Goal: Information Seeking & Learning: Learn about a topic

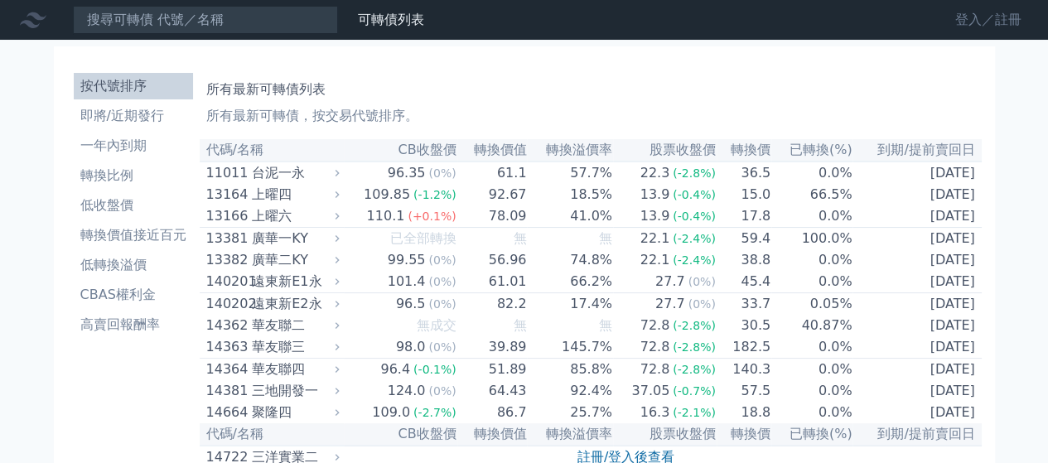
click at [963, 24] on link "登入／註冊" at bounding box center [988, 20] width 93 height 27
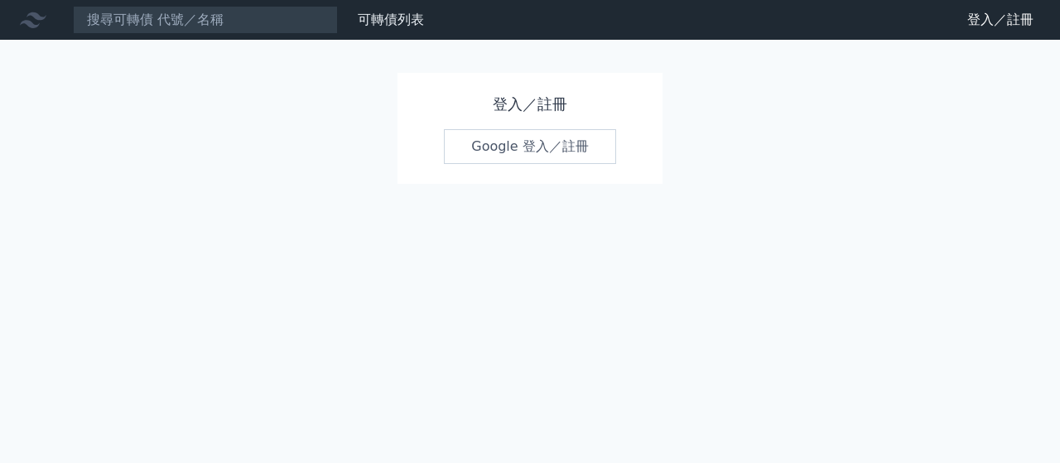
click at [519, 156] on link "Google 登入／註冊" at bounding box center [530, 146] width 172 height 35
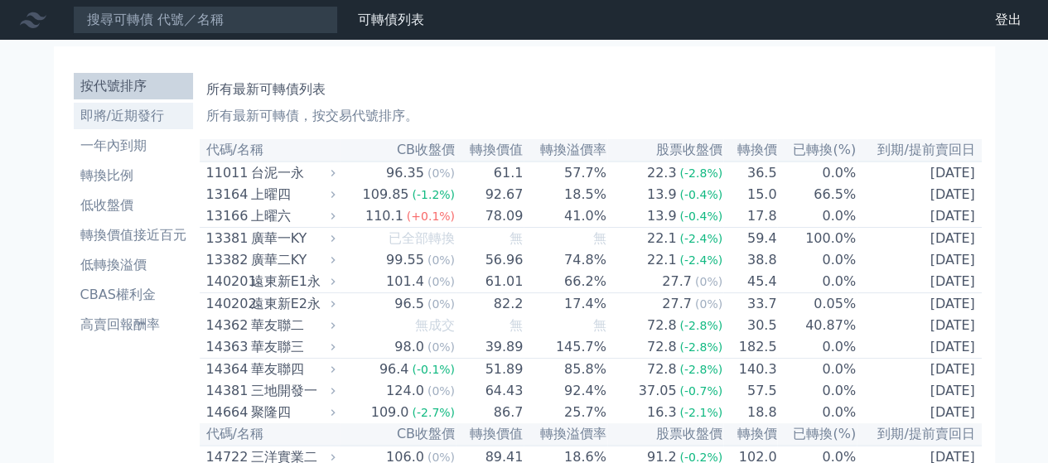
click at [138, 110] on li "即將/近期發行" at bounding box center [133, 116] width 119 height 20
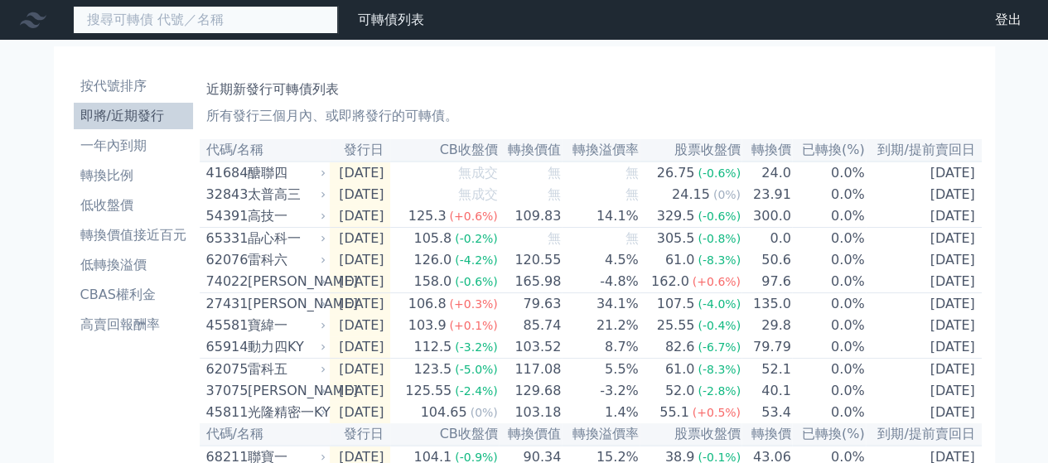
click at [154, 29] on input at bounding box center [205, 20] width 265 height 28
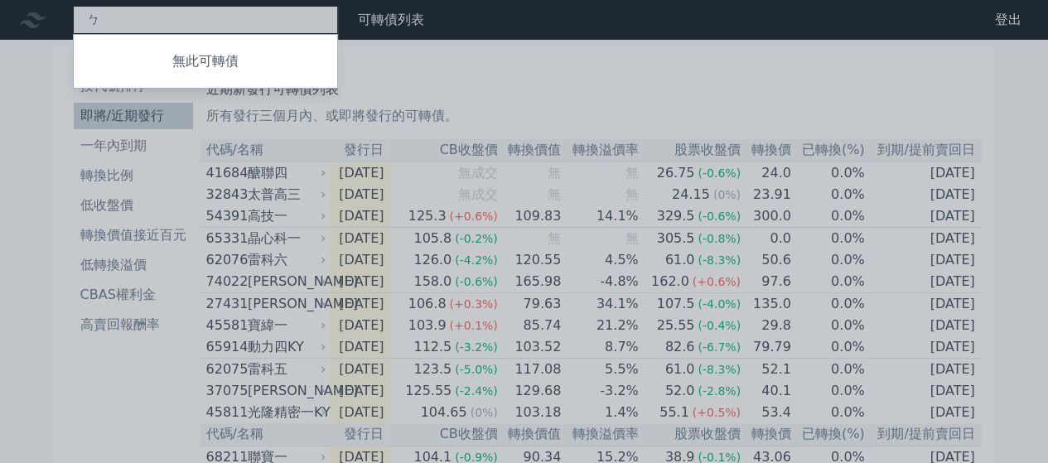
type input "ㄅˋ"
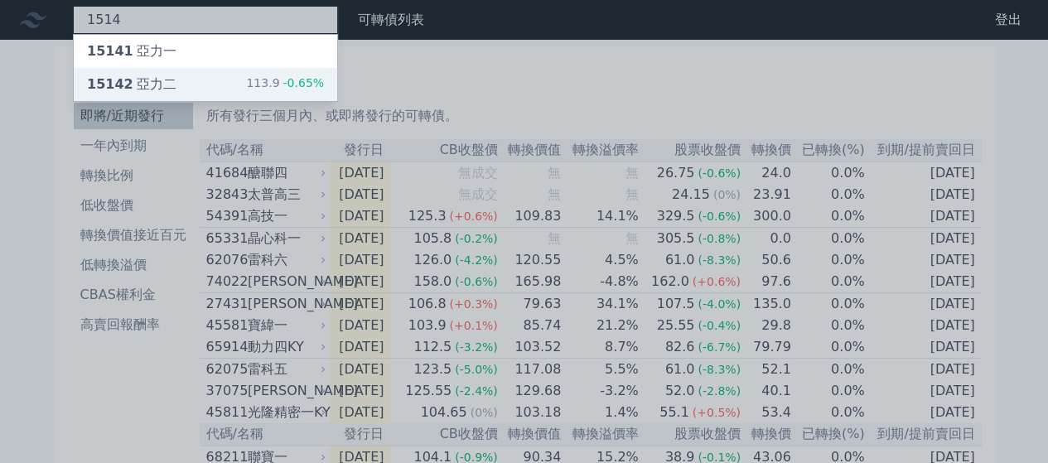
type input "1514"
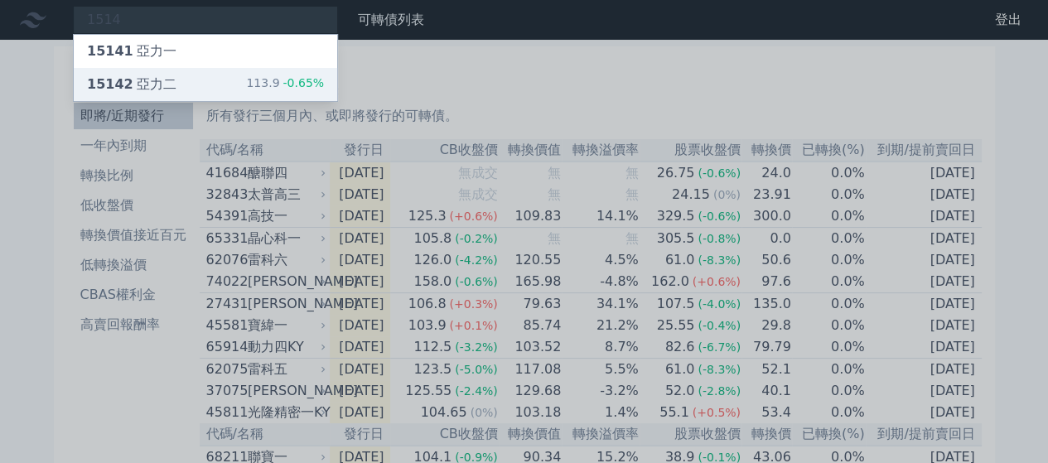
click at [190, 87] on div "15142 亞力二 113.9 -0.65%" at bounding box center [205, 84] width 263 height 33
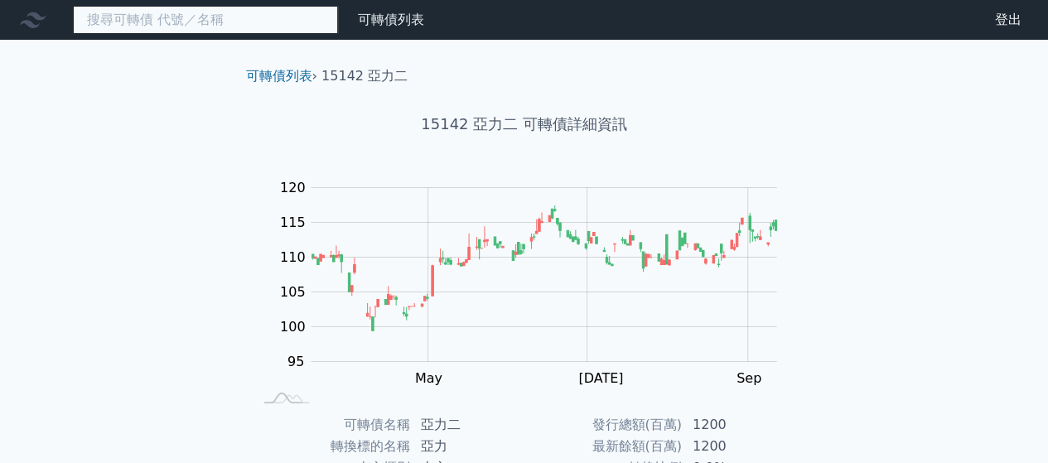
click at [270, 22] on input at bounding box center [205, 20] width 265 height 28
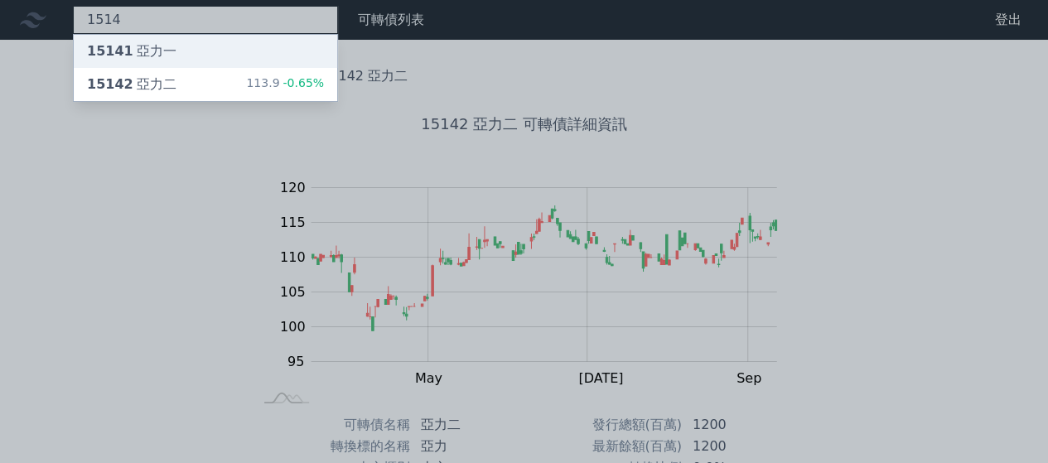
type input "1514"
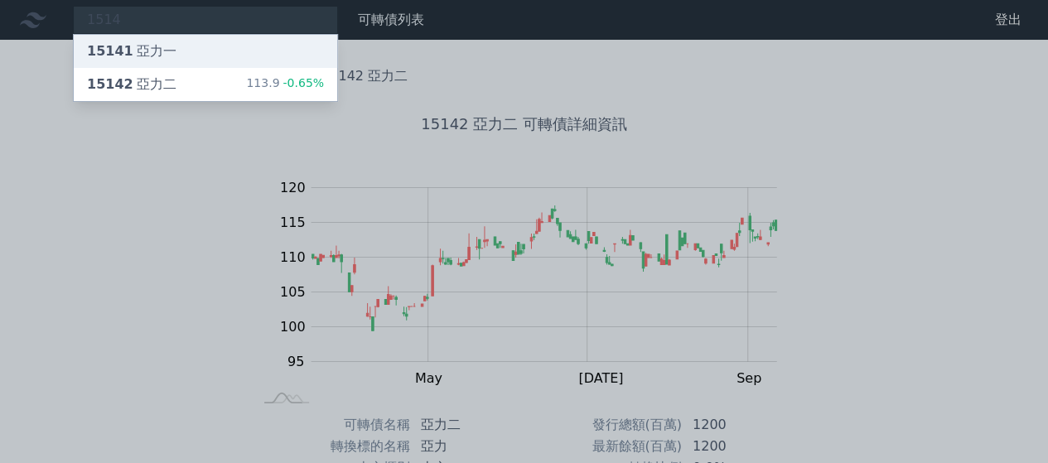
click at [227, 54] on div "15141 亞力一" at bounding box center [205, 51] width 263 height 33
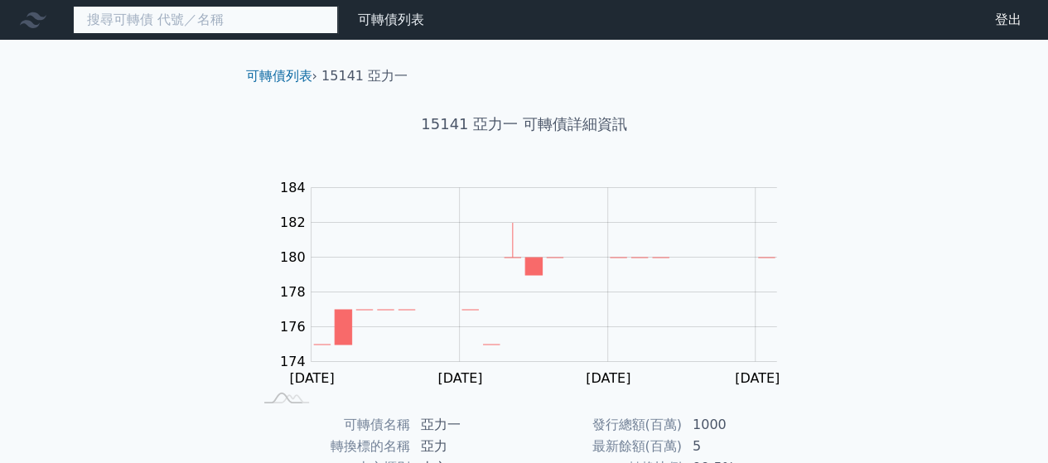
click at [207, 24] on input at bounding box center [205, 20] width 265 height 28
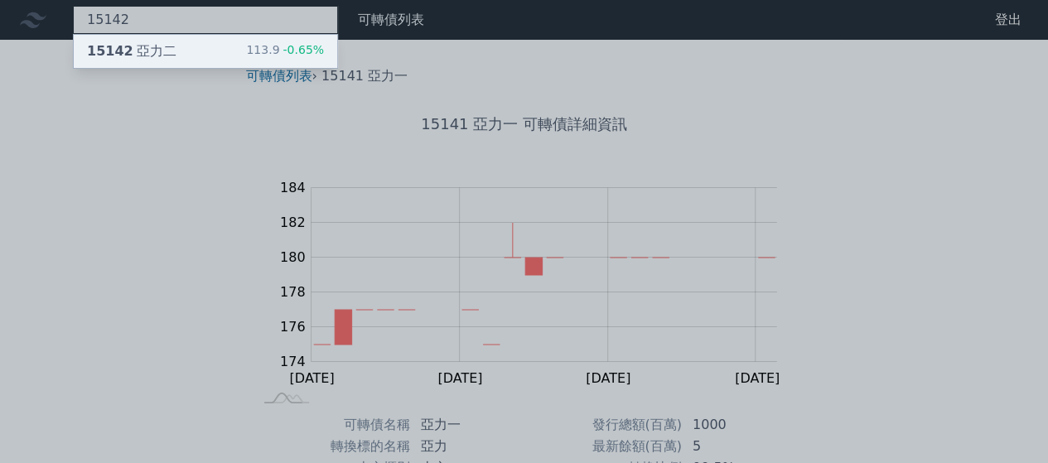
type input "15142"
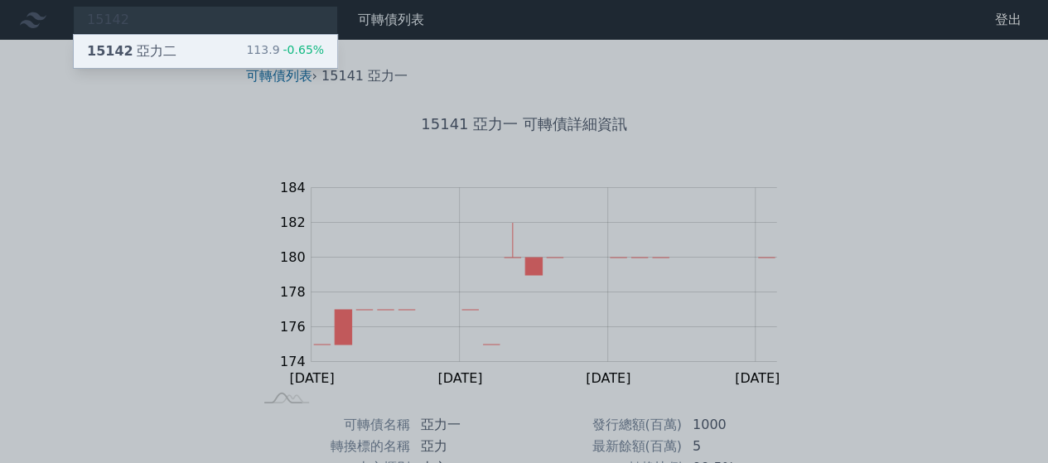
click at [196, 46] on div "15142 亞力二 113.9 -0.65%" at bounding box center [205, 51] width 263 height 33
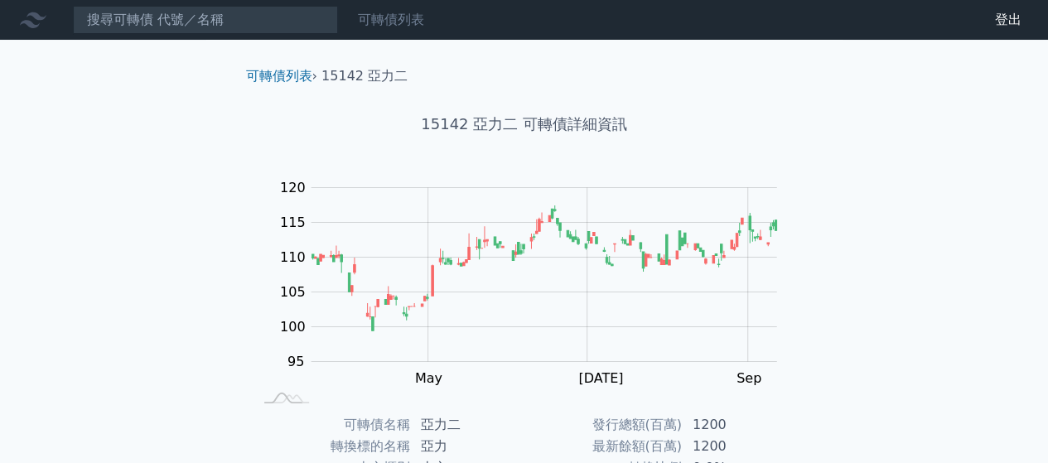
click at [380, 27] on link "可轉債列表" at bounding box center [391, 20] width 66 height 16
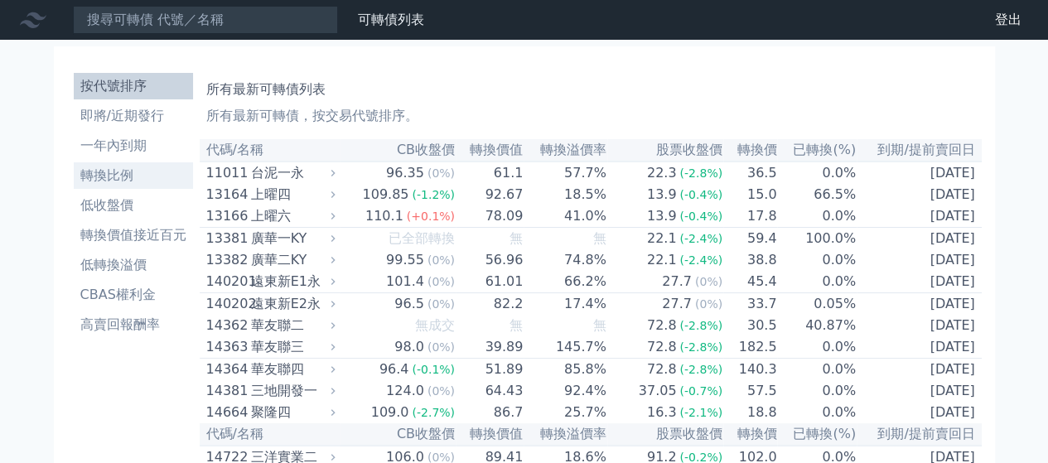
click at [118, 176] on li "轉換比例" at bounding box center [133, 176] width 119 height 20
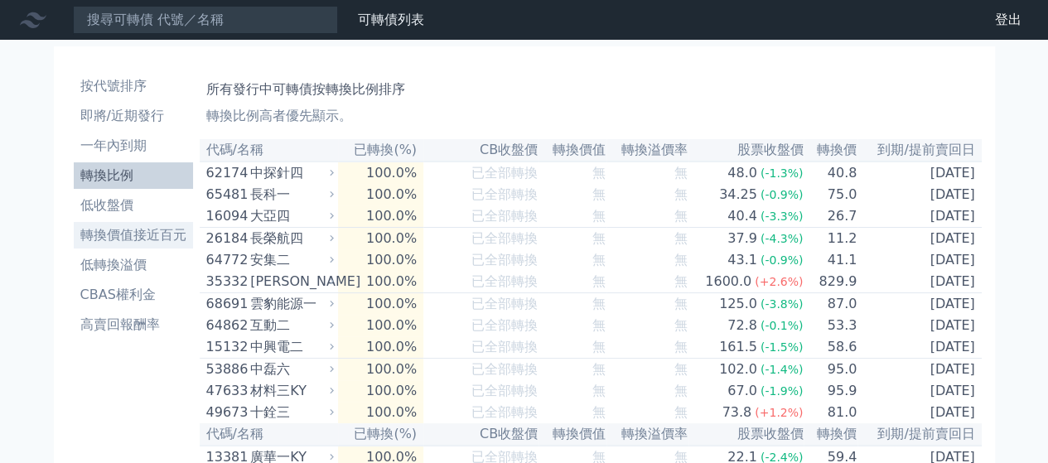
click at [121, 233] on li "轉換價值接近百元" at bounding box center [133, 235] width 119 height 20
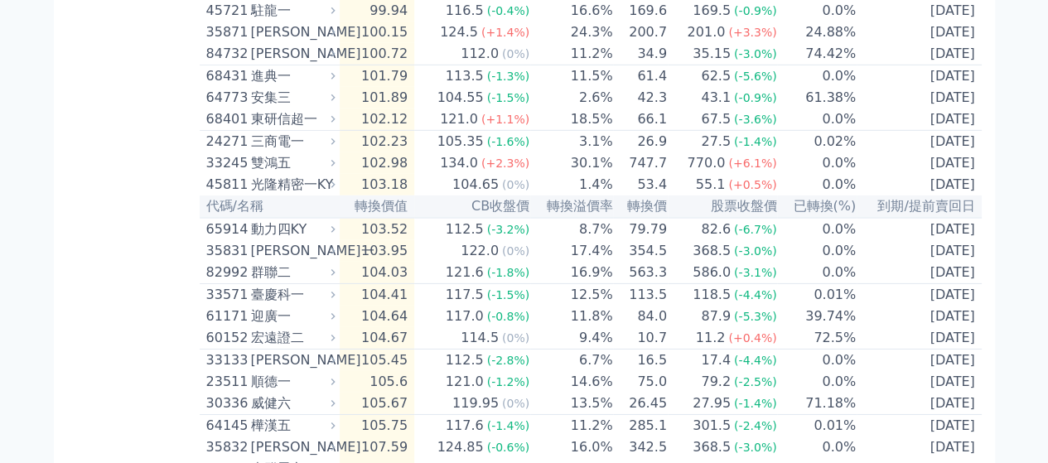
scroll to position [2209, 0]
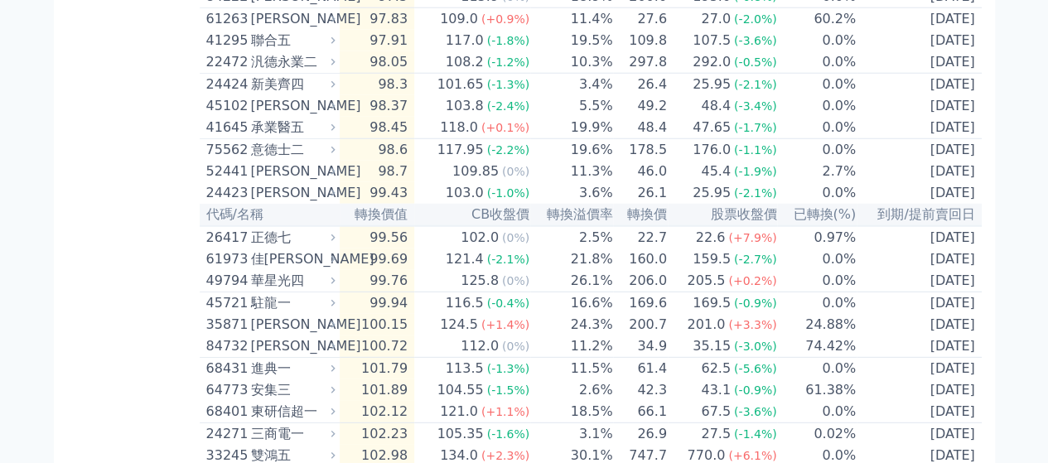
drag, startPoint x: 1036, startPoint y: 316, endPoint x: 106, endPoint y: 248, distance: 932.8
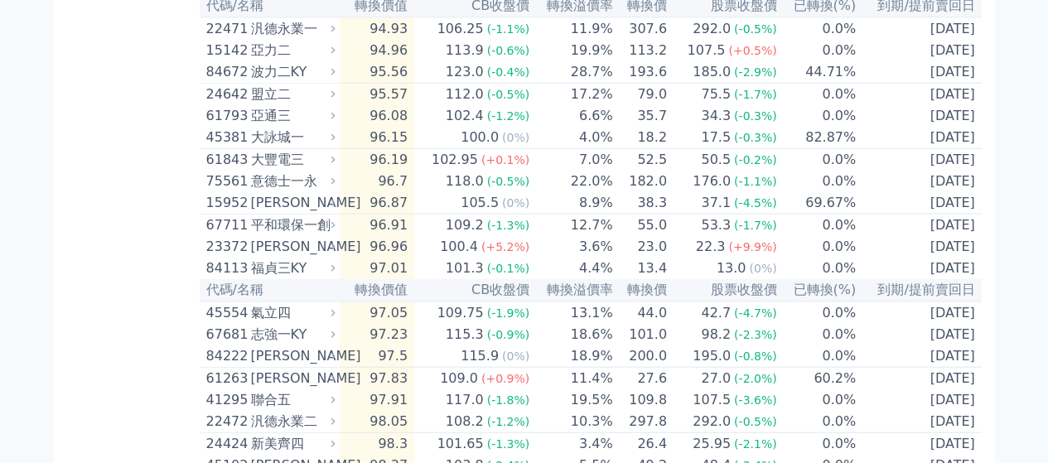
scroll to position [1814, 0]
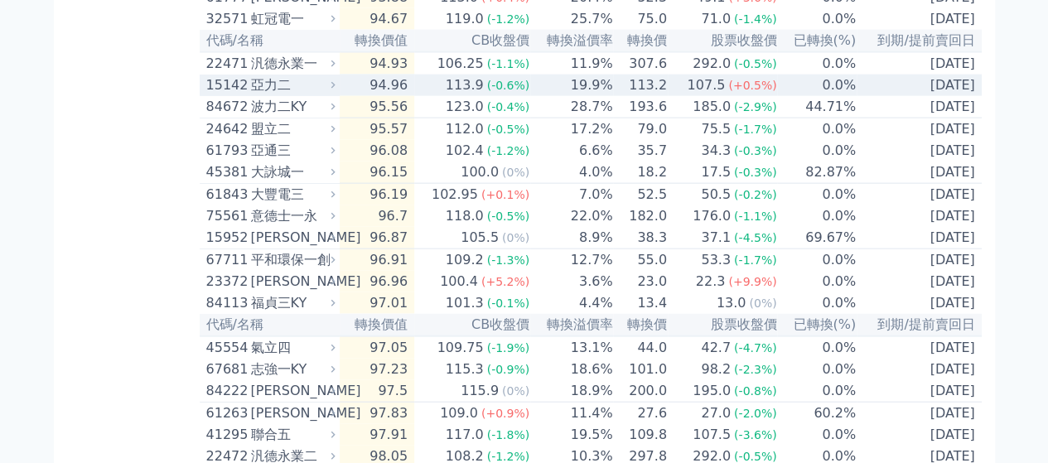
click at [438, 96] on td "113.9 (-0.6%)" at bounding box center [472, 86] width 116 height 22
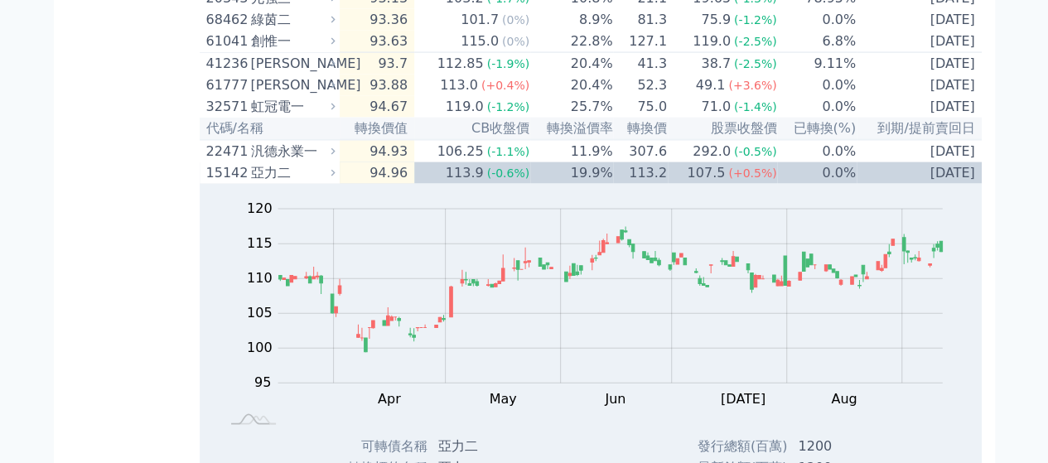
scroll to position [1721, 0]
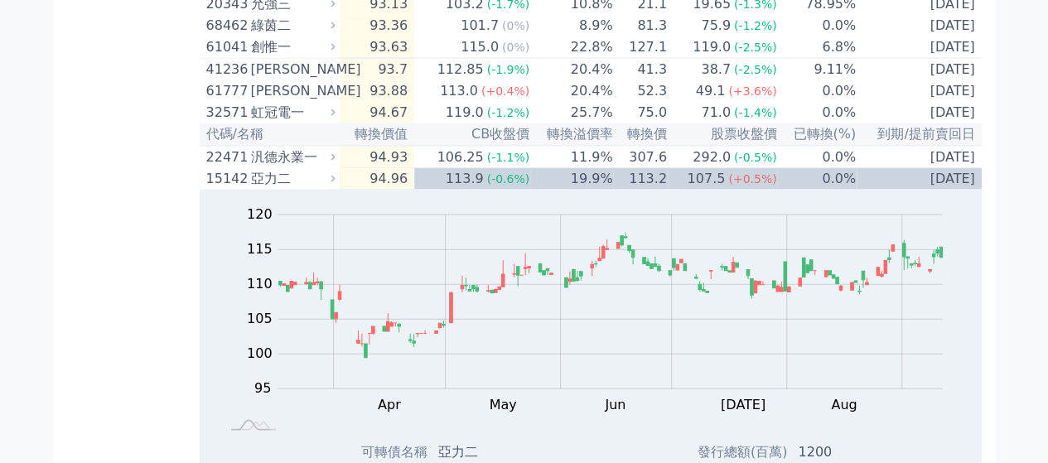
click at [310, 146] on th "代碼/名稱" at bounding box center [270, 134] width 140 height 22
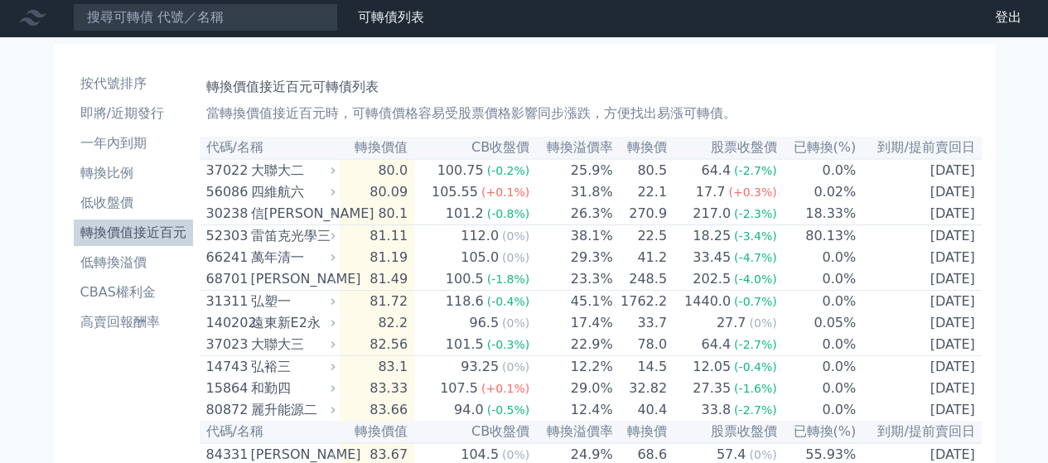
scroll to position [0, 0]
